Goal: Information Seeking & Learning: Learn about a topic

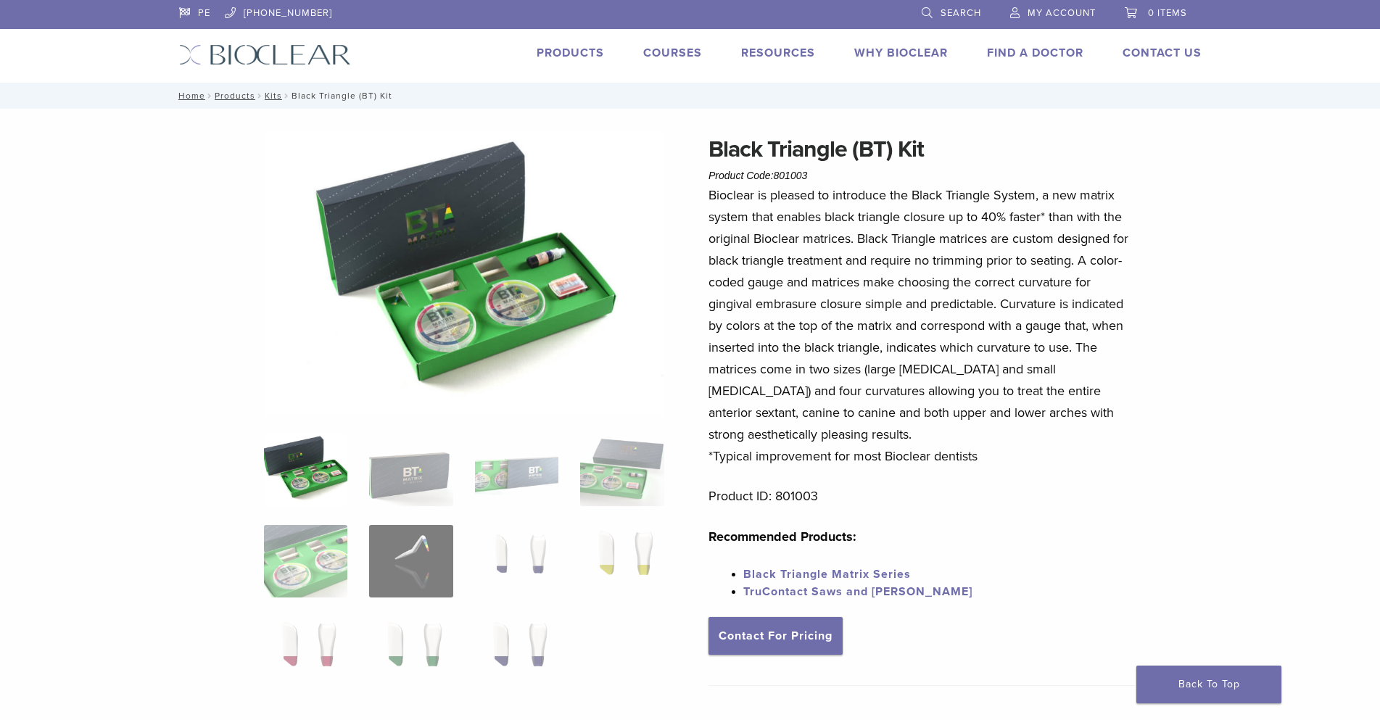
scroll to position [109, 0]
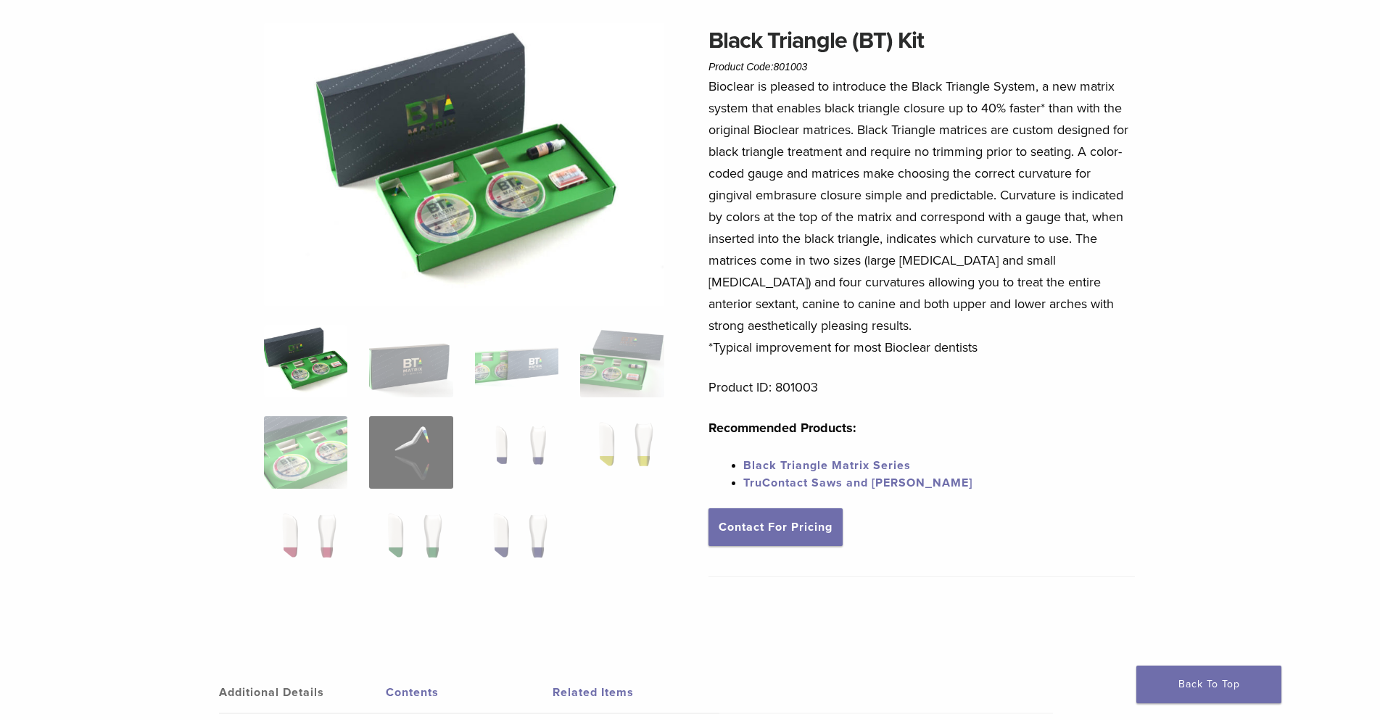
click at [873, 206] on p "Bioclear is pleased to introduce the Black Triangle System, a new matrix system…" at bounding box center [921, 216] width 426 height 283
click at [843, 145] on p "Bioclear is pleased to introduce the Black Triangle System, a new matrix system…" at bounding box center [921, 216] width 426 height 283
click at [842, 101] on p "Bioclear is pleased to introduce the Black Triangle System, a new matrix system…" at bounding box center [921, 216] width 426 height 283
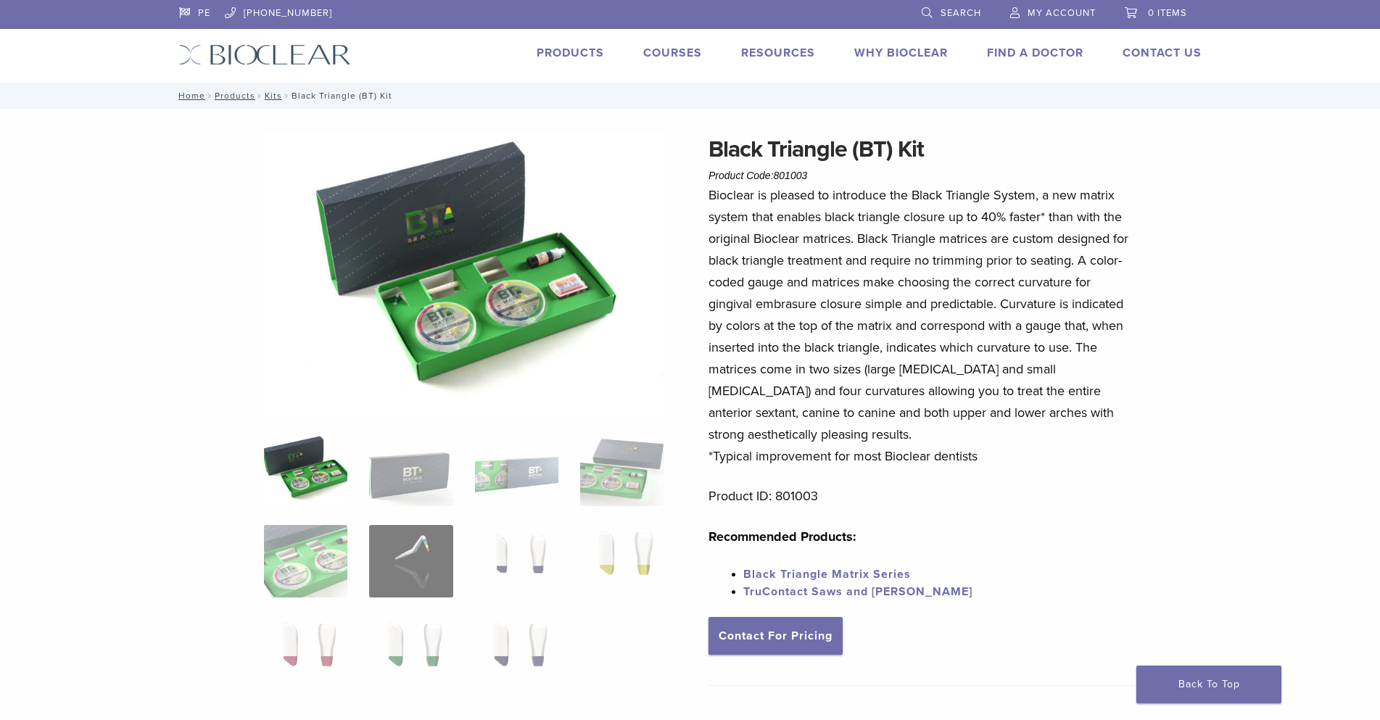
click at [868, 227] on p "Bioclear is pleased to introduce the Black Triangle System, a new matrix system…" at bounding box center [921, 325] width 426 height 283
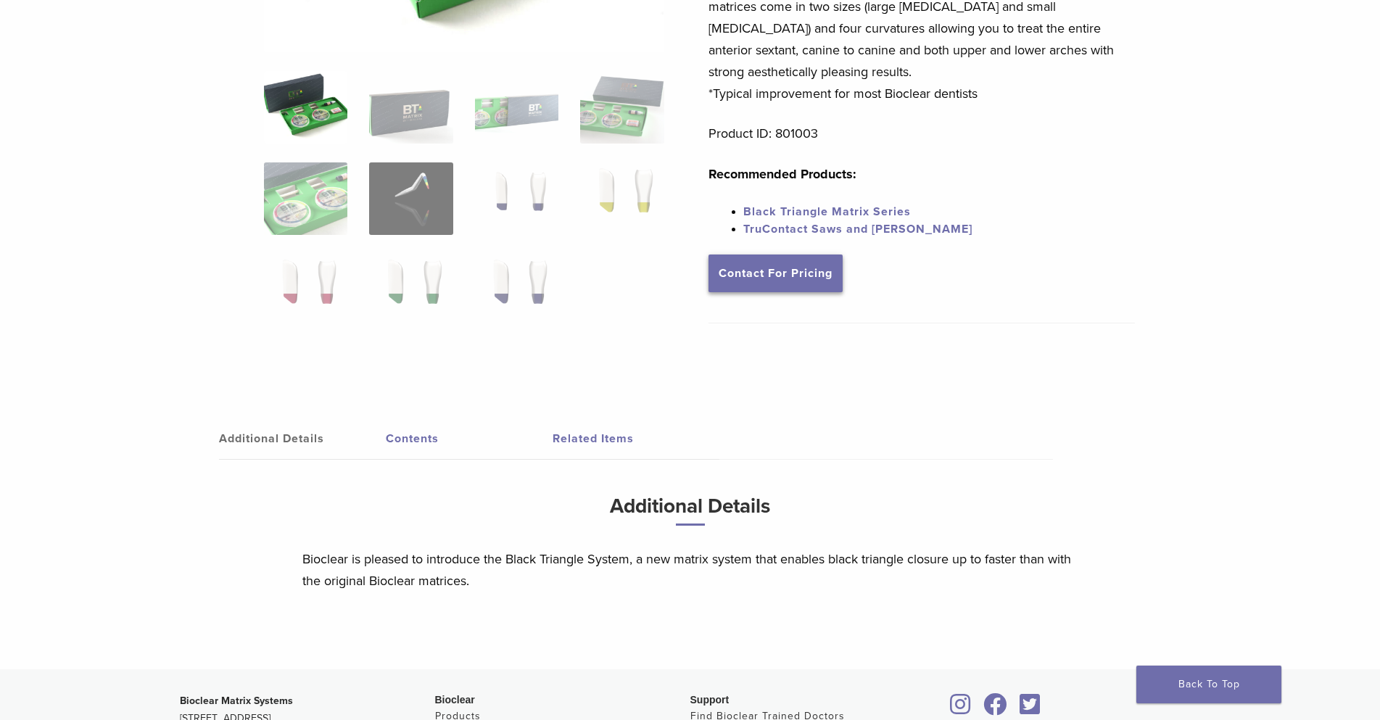
scroll to position [653, 0]
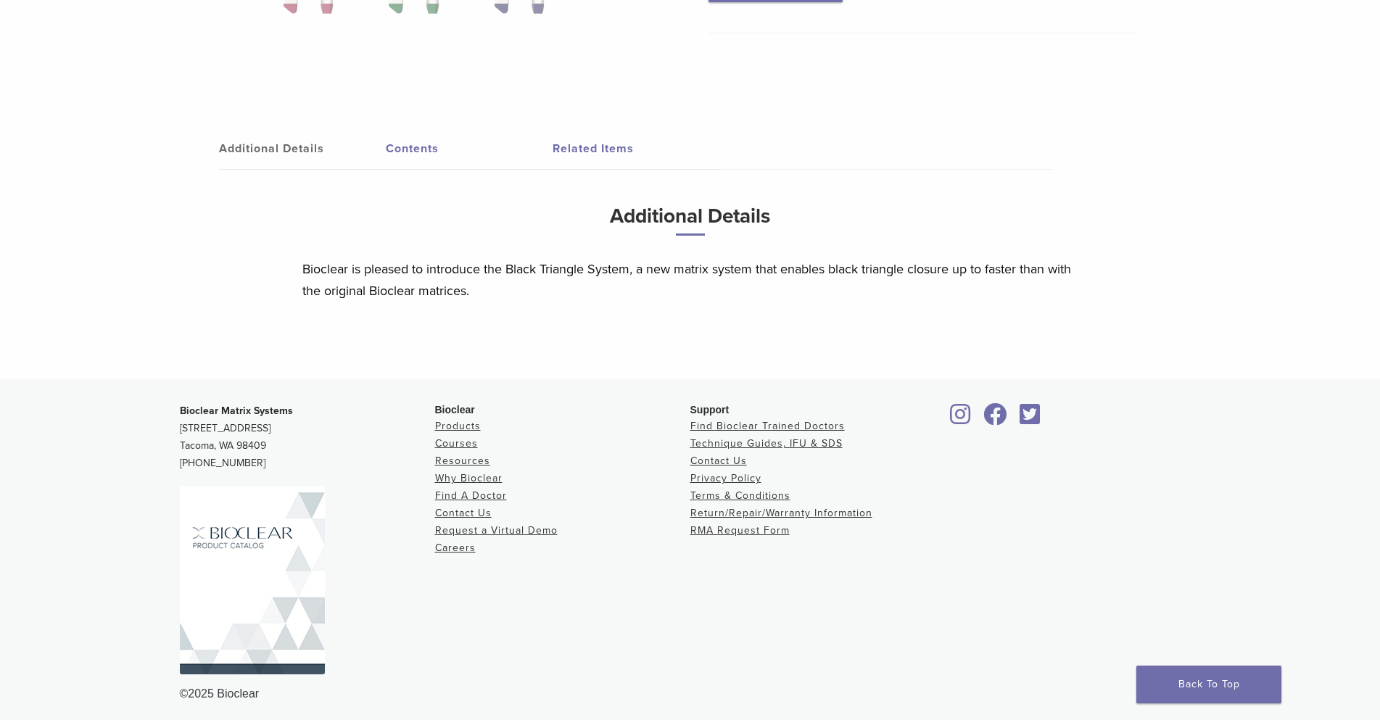
click at [544, 289] on p "Bioclear is pleased to introduce the Black Triangle System, a new matrix system…" at bounding box center [690, 280] width 776 height 44
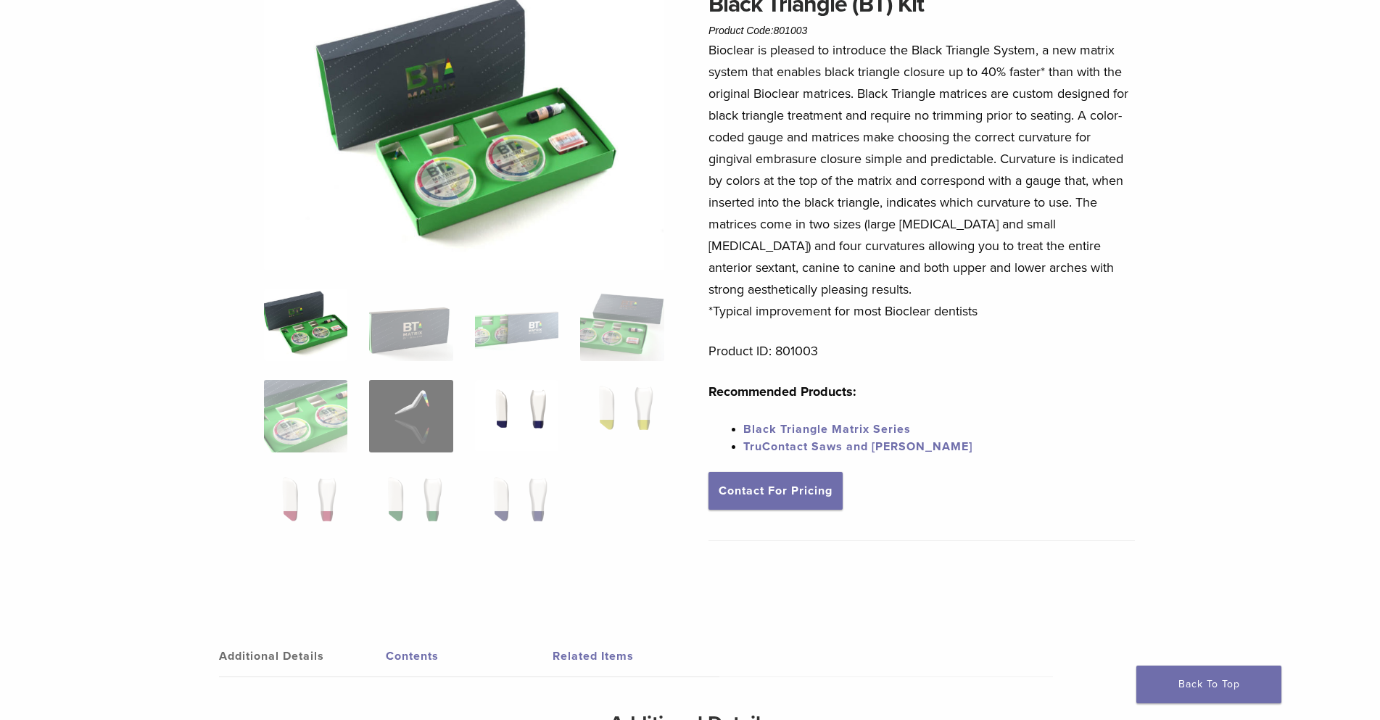
click at [526, 411] on img at bounding box center [516, 416] width 83 height 73
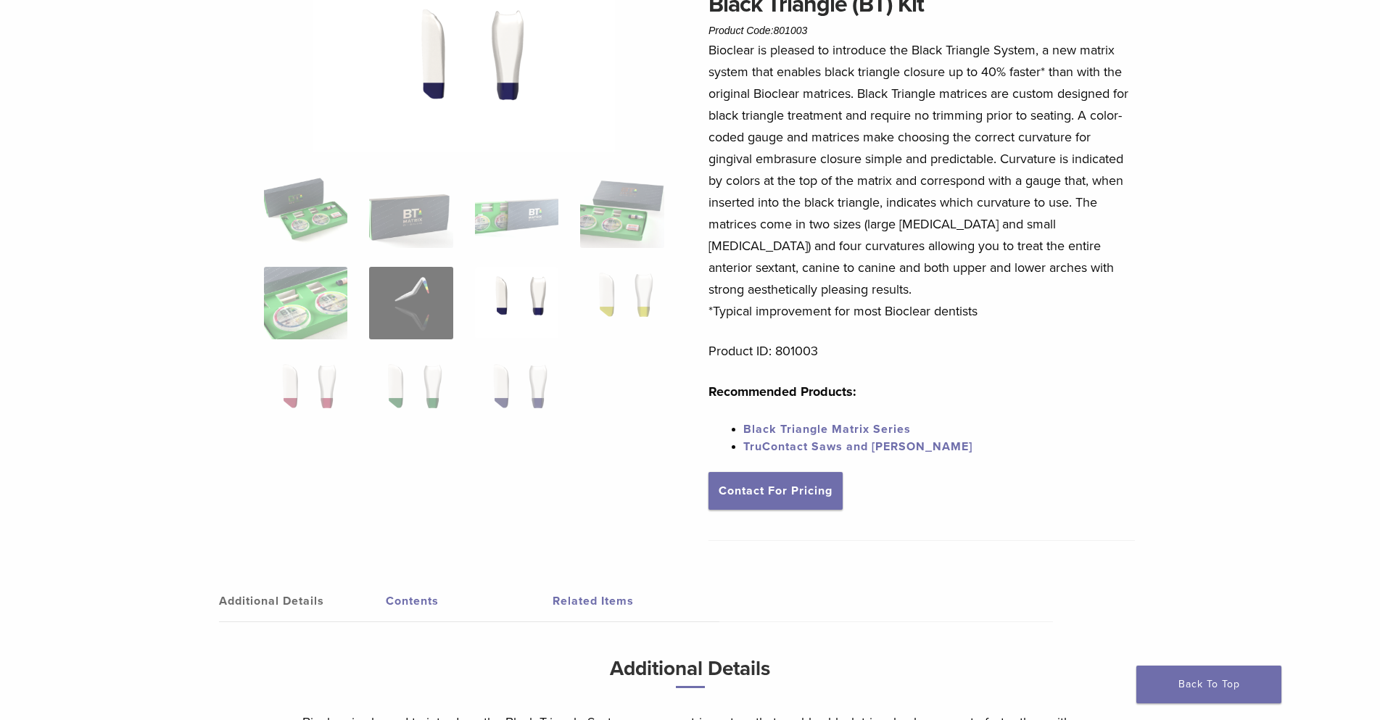
scroll to position [0, 0]
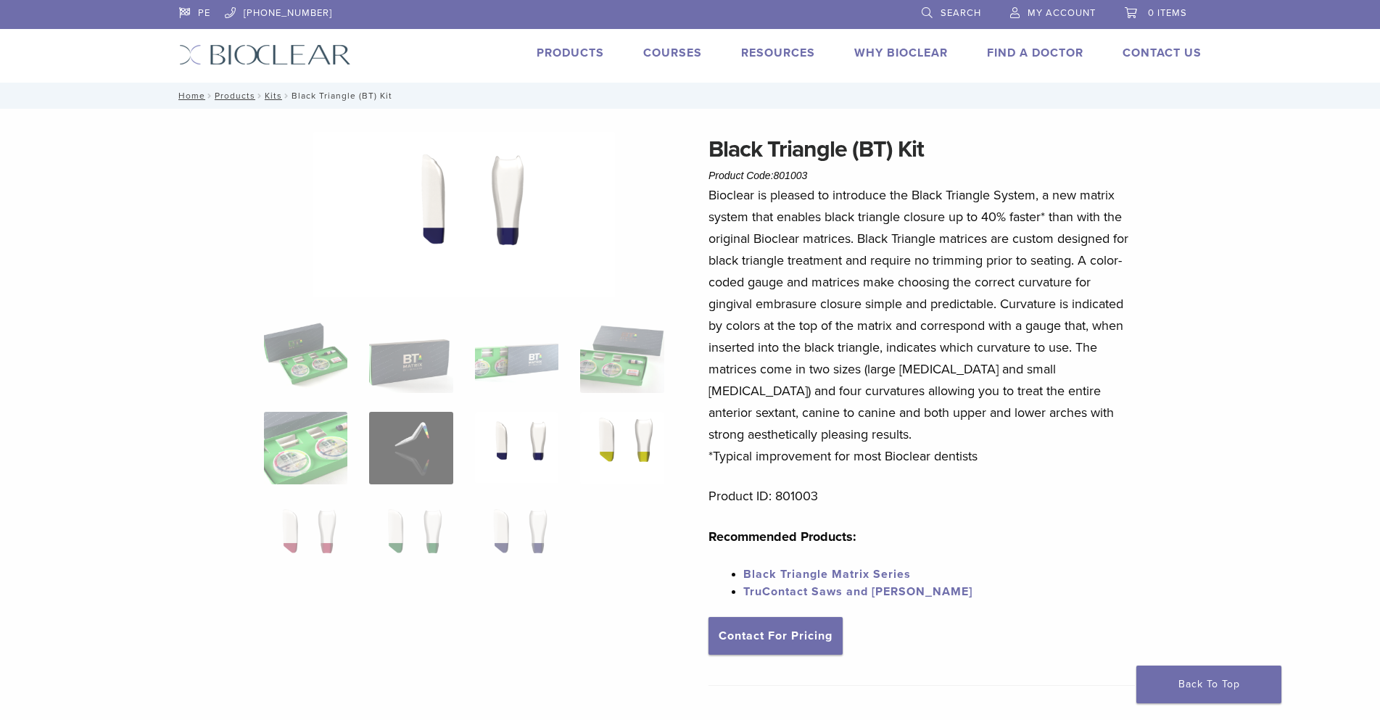
click at [624, 432] on img at bounding box center [621, 448] width 83 height 73
click at [528, 518] on img at bounding box center [516, 539] width 83 height 73
click at [426, 530] on img at bounding box center [410, 539] width 83 height 73
click at [299, 535] on img at bounding box center [305, 539] width 83 height 73
click at [420, 531] on img at bounding box center [410, 539] width 83 height 73
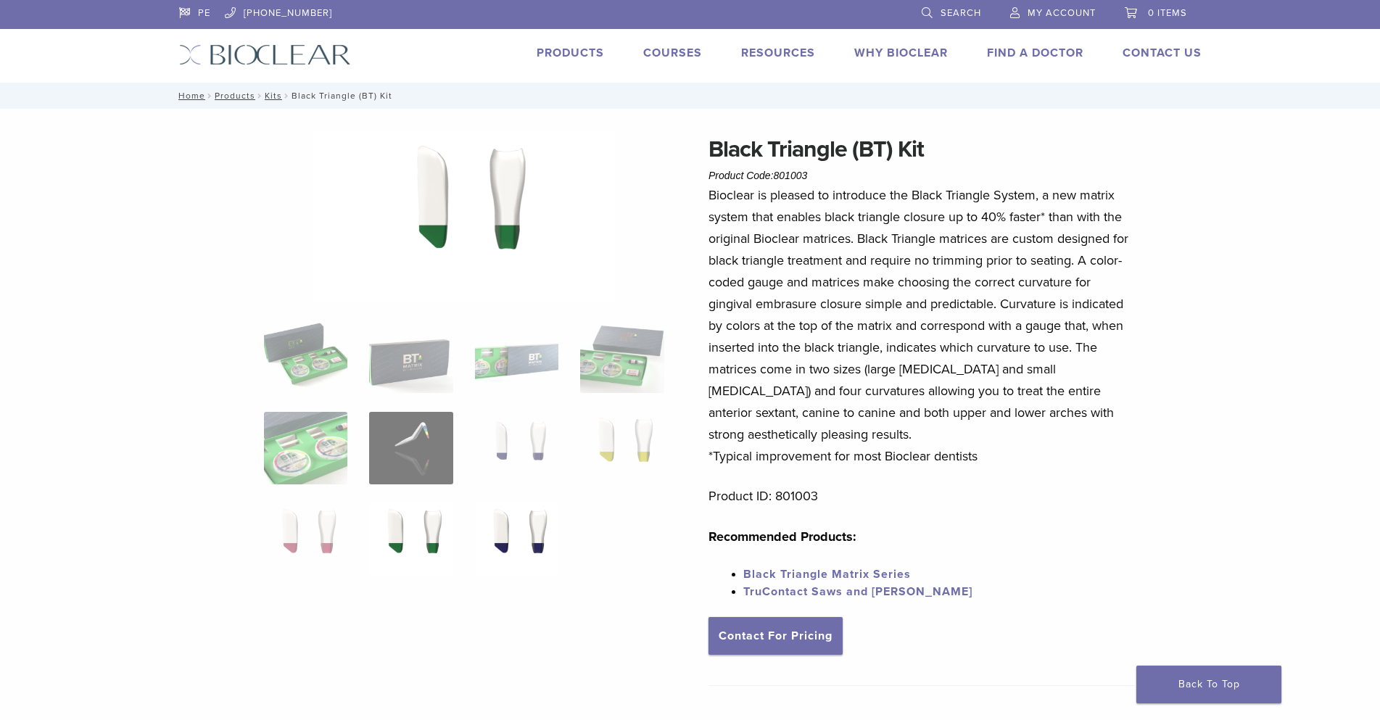
click at [519, 537] on img at bounding box center [516, 539] width 83 height 73
click at [650, 438] on img at bounding box center [621, 448] width 83 height 73
click at [518, 441] on img at bounding box center [516, 448] width 83 height 73
click at [863, 285] on p "Bioclear is pleased to introduce the Black Triangle System, a new matrix system…" at bounding box center [921, 325] width 426 height 283
